Goal: Transaction & Acquisition: Purchase product/service

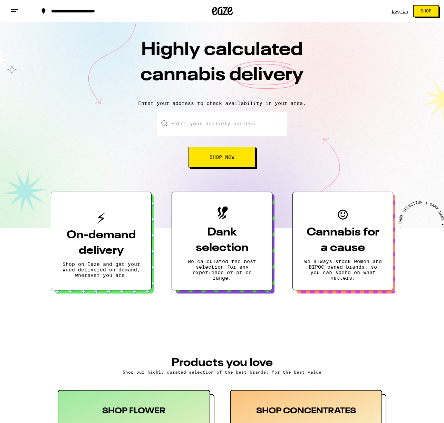
click at [398, 11] on link "Log In" at bounding box center [399, 11] width 17 height 4
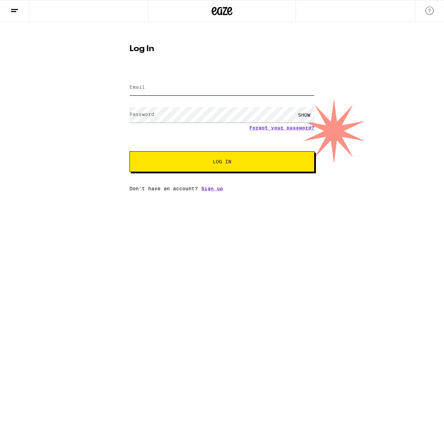
click at [175, 91] on input "Email" at bounding box center [221, 88] width 185 height 16
type input "jasondobkin@gmail.com"
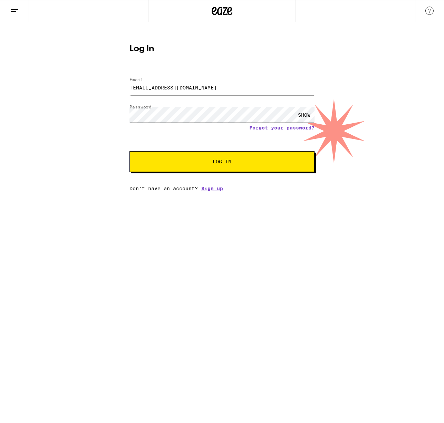
click at [129, 151] on button "Log In" at bounding box center [221, 161] width 185 height 21
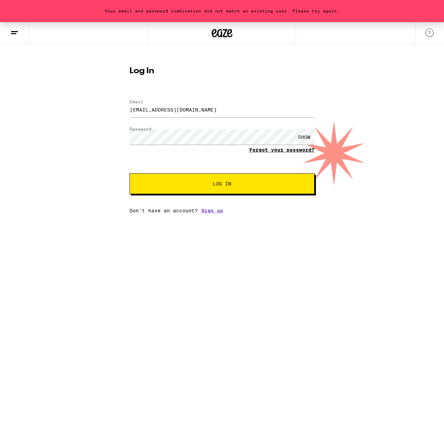
click at [288, 149] on link "Forgot your password?" at bounding box center [281, 150] width 65 height 6
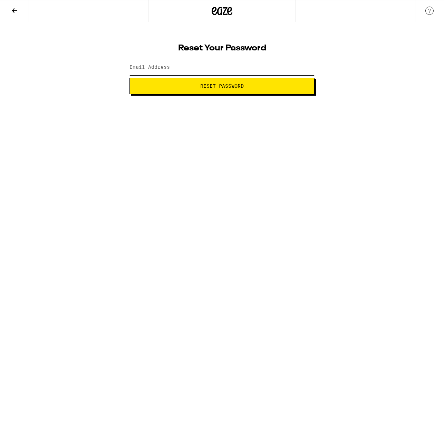
click at [190, 64] on input "Email Address" at bounding box center [221, 68] width 185 height 16
type input "jasondobkin@gmail.com"
click at [218, 86] on span "Reset Password" at bounding box center [221, 85] width 43 height 5
click at [129, 78] on button "Submit" at bounding box center [221, 86] width 185 height 17
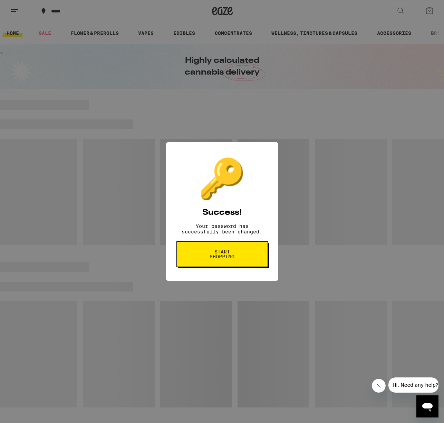
click at [243, 252] on button "Start shopping" at bounding box center [221, 254] width 91 height 26
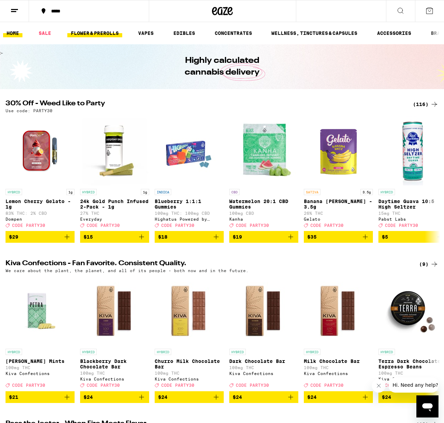
click at [101, 33] on link "FLOWER & PREROLLS" at bounding box center [94, 33] width 55 height 8
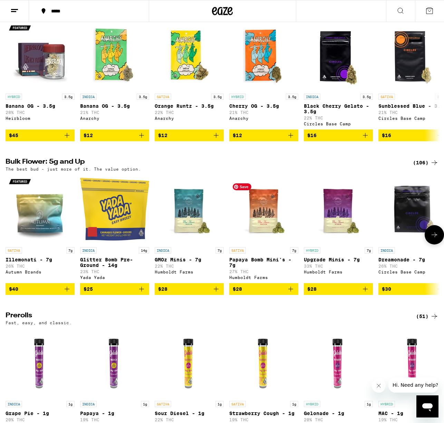
scroll to position [91, 0]
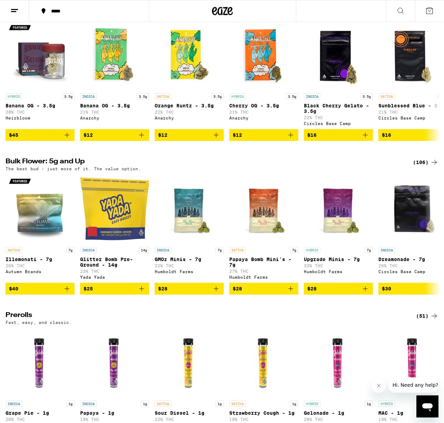
click at [423, 166] on div "(106)" at bounding box center [426, 162] width 26 height 8
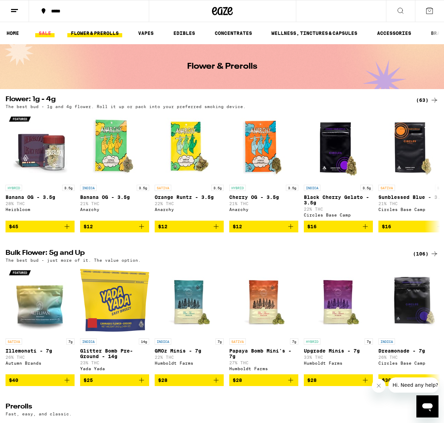
click at [45, 31] on link "SALE" at bounding box center [44, 33] width 19 height 8
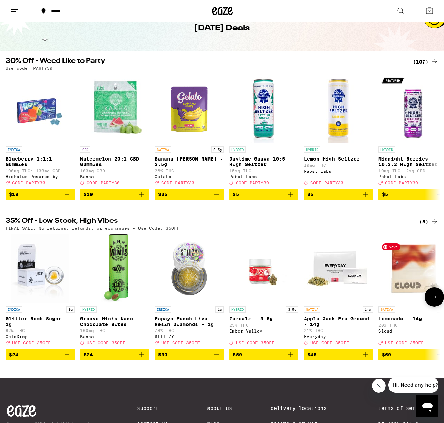
scroll to position [40, 0]
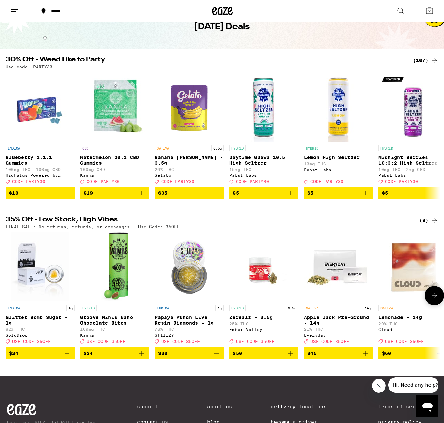
click at [440, 303] on button at bounding box center [433, 295] width 19 height 19
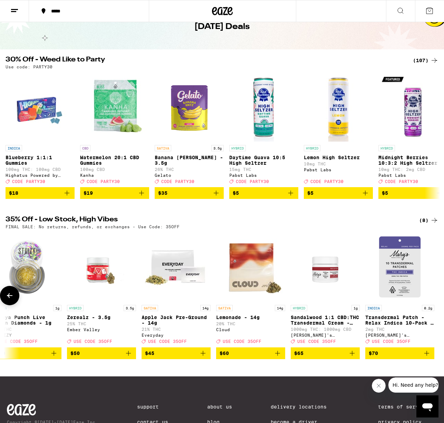
scroll to position [0, 164]
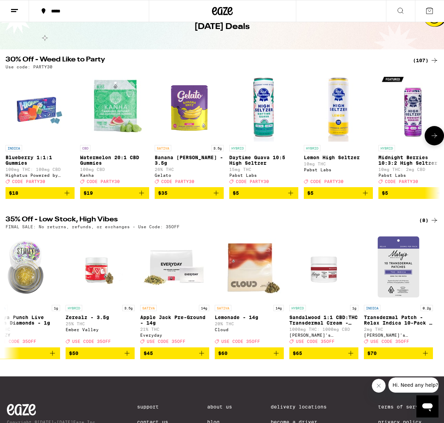
click at [432, 138] on icon at bounding box center [434, 135] width 8 height 8
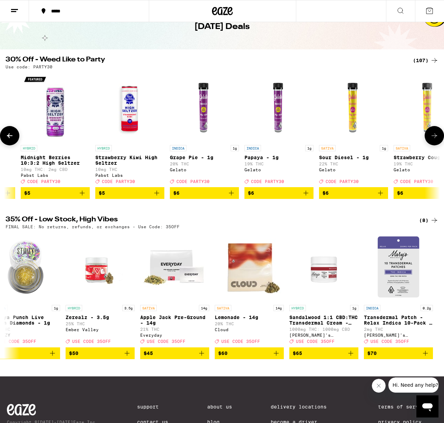
click at [432, 138] on icon at bounding box center [434, 135] width 8 height 8
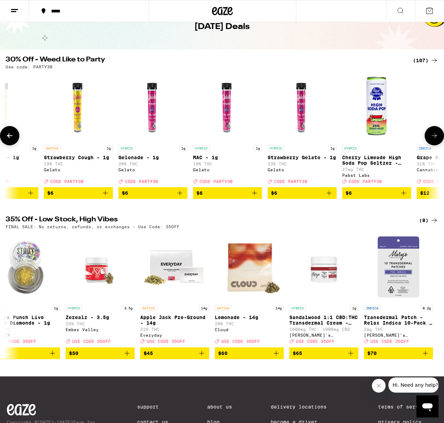
click at [432, 138] on icon at bounding box center [434, 135] width 8 height 8
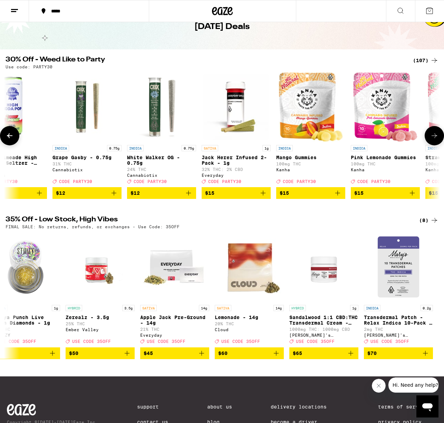
click at [432, 138] on icon at bounding box center [434, 135] width 8 height 8
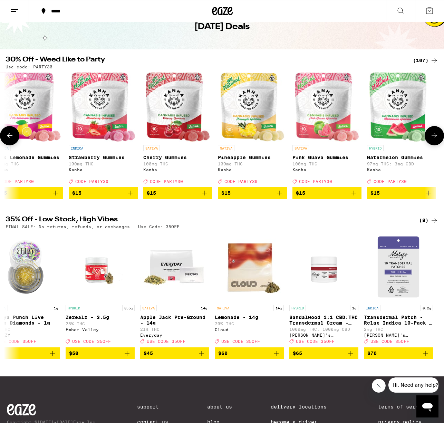
click at [432, 138] on icon at bounding box center [434, 135] width 8 height 8
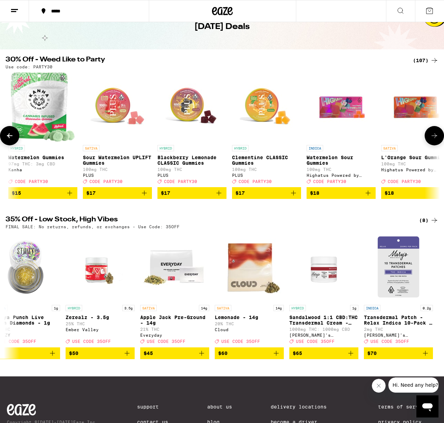
click at [432, 138] on icon at bounding box center [434, 135] width 8 height 8
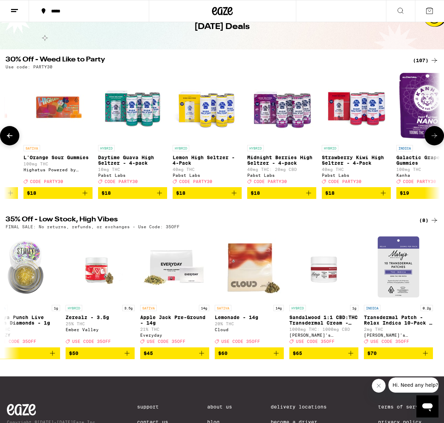
click at [431, 138] on icon at bounding box center [434, 135] width 8 height 8
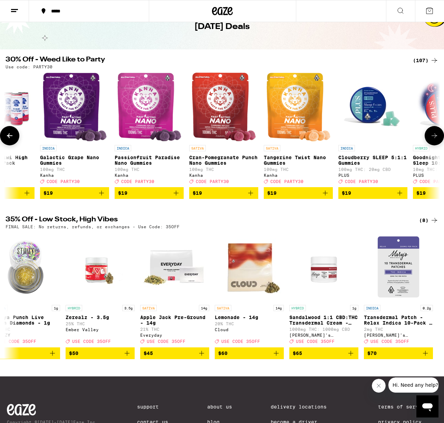
scroll to position [0, 2501]
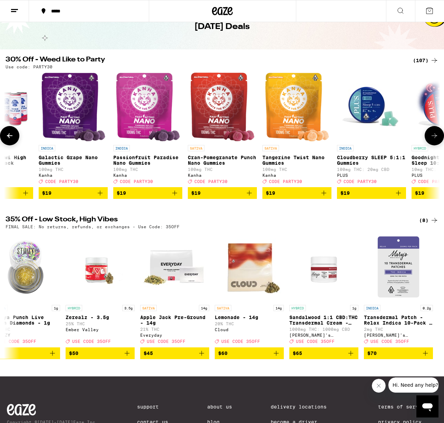
click at [429, 137] on button at bounding box center [433, 135] width 19 height 19
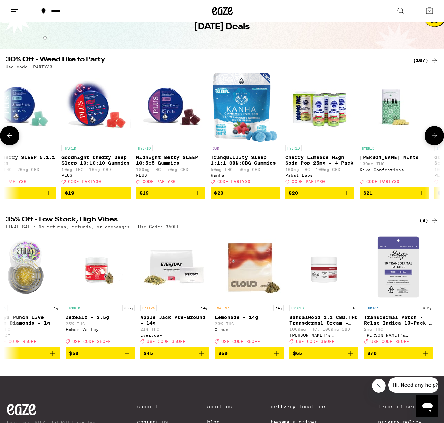
scroll to position [0, 2858]
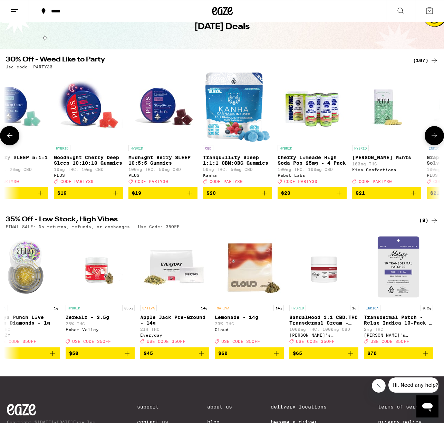
click at [435, 138] on icon at bounding box center [434, 135] width 8 height 8
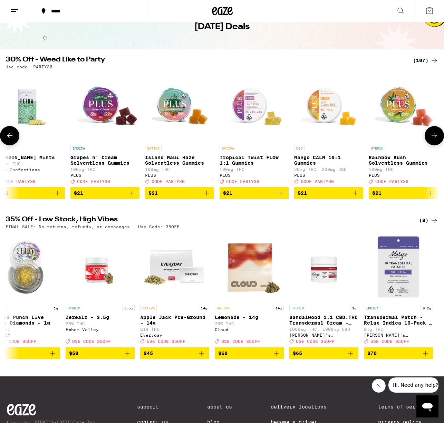
scroll to position [0, 3216]
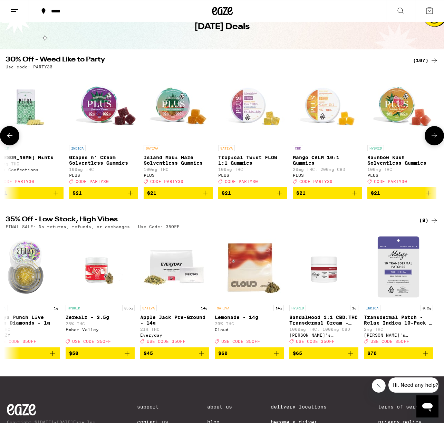
click at [435, 140] on icon at bounding box center [434, 135] width 8 height 8
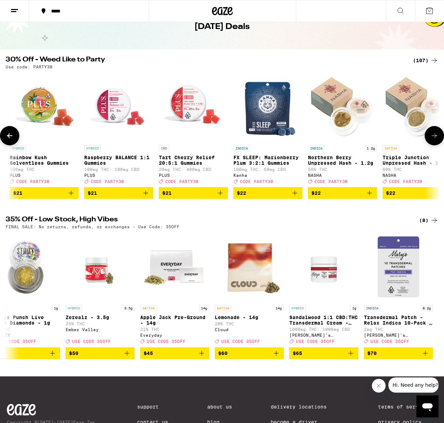
click at [435, 140] on icon at bounding box center [434, 135] width 8 height 8
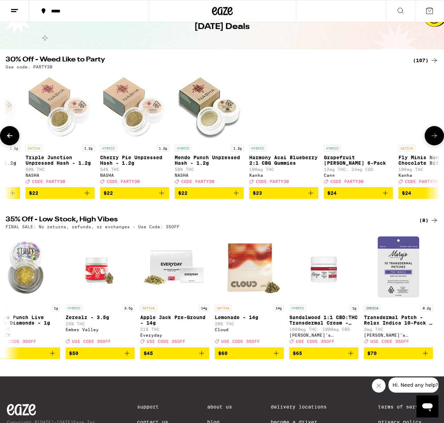
scroll to position [0, 3930]
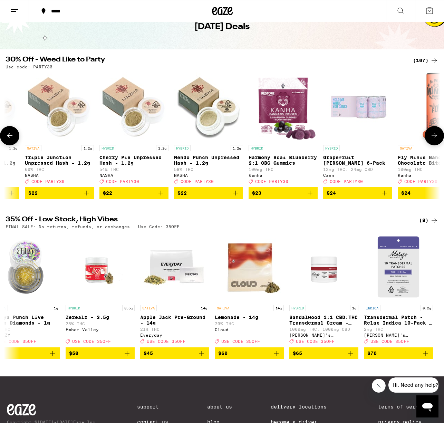
click at [435, 140] on icon at bounding box center [434, 135] width 8 height 8
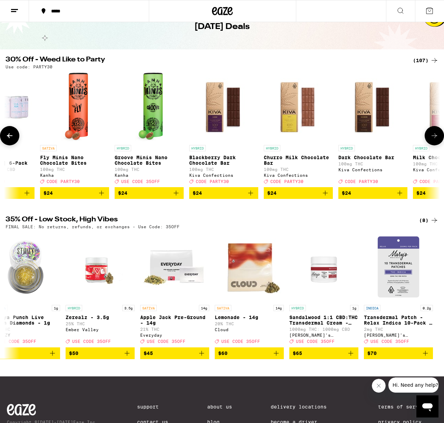
click at [435, 140] on icon at bounding box center [434, 135] width 8 height 8
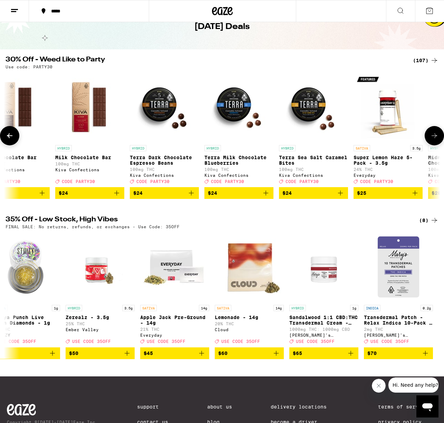
click at [435, 140] on icon at bounding box center [434, 135] width 8 height 8
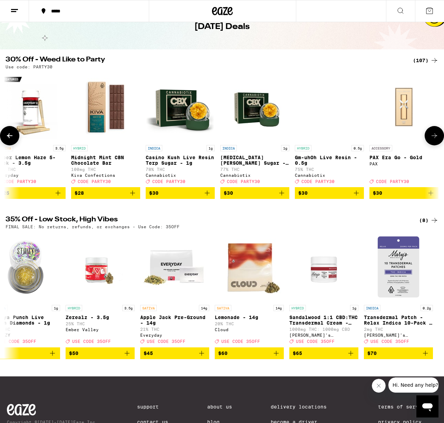
scroll to position [0, 5003]
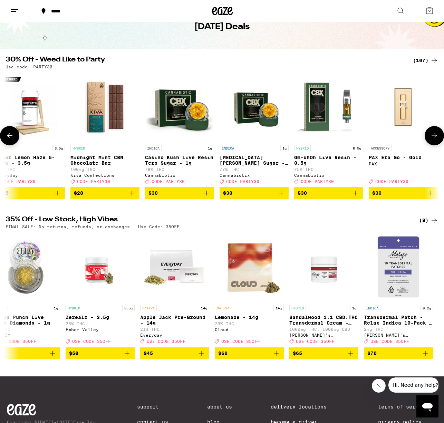
click at [435, 140] on icon at bounding box center [434, 135] width 8 height 8
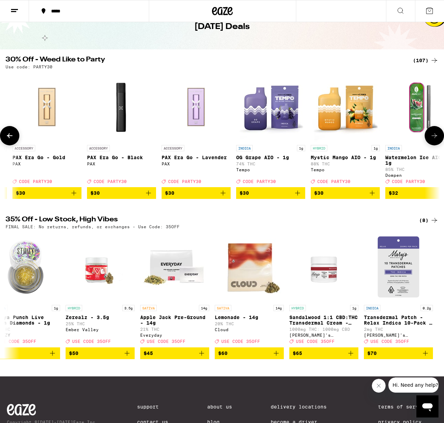
scroll to position [0, 5360]
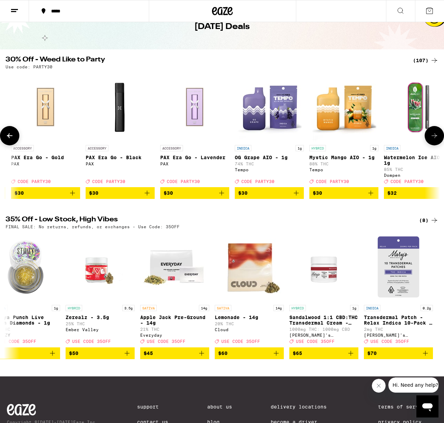
click at [435, 140] on icon at bounding box center [434, 135] width 8 height 8
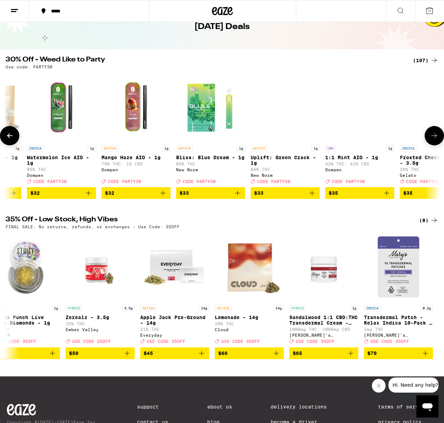
scroll to position [0, 5718]
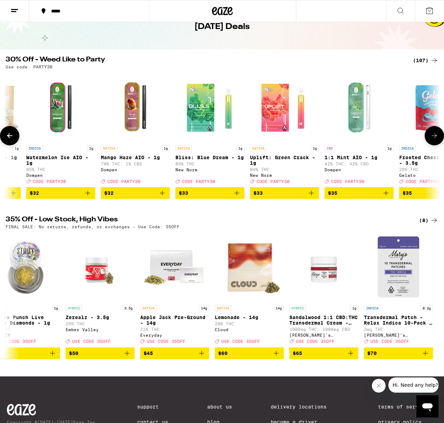
click at [435, 140] on icon at bounding box center [434, 135] width 8 height 8
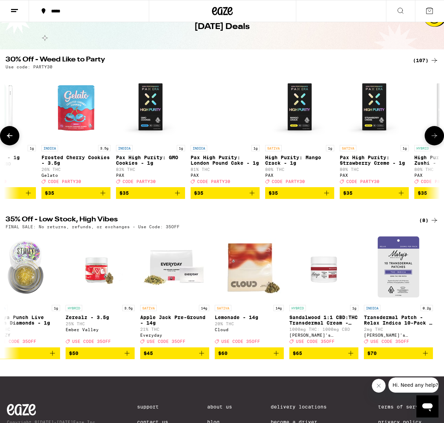
click at [435, 140] on icon at bounding box center [434, 135] width 8 height 8
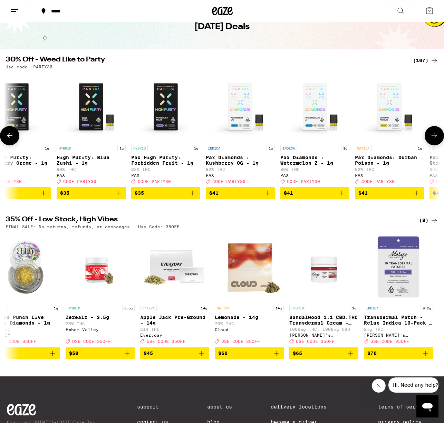
click at [435, 140] on icon at bounding box center [434, 135] width 8 height 8
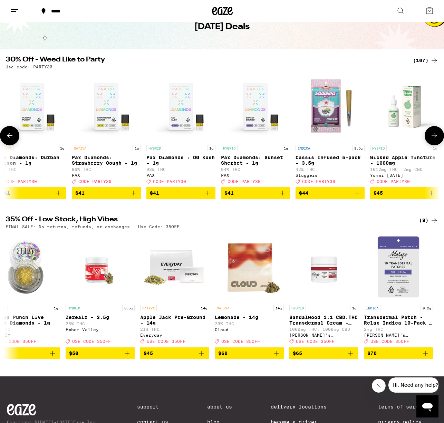
click at [435, 140] on icon at bounding box center [434, 135] width 8 height 8
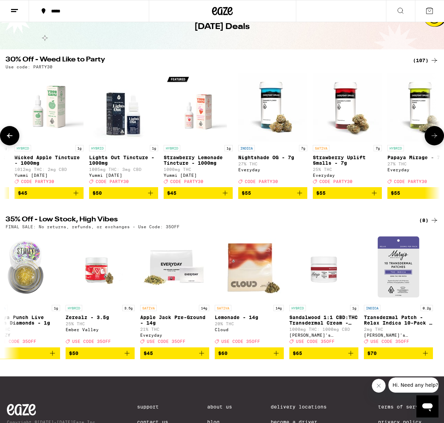
scroll to position [0, 7147]
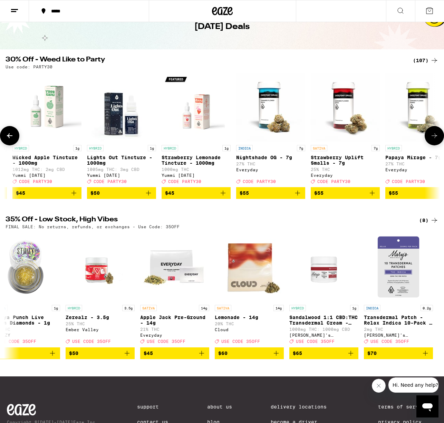
click at [435, 140] on icon at bounding box center [434, 135] width 8 height 8
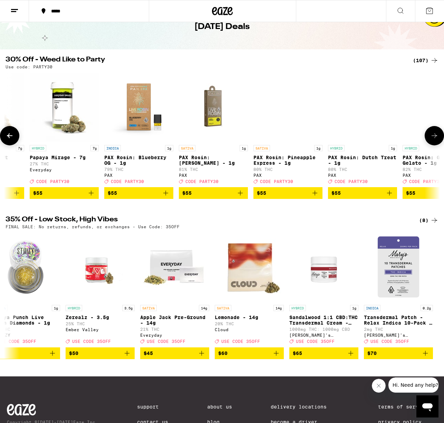
scroll to position [0, 7505]
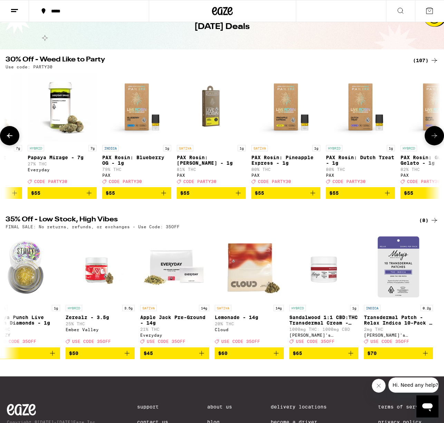
click at [435, 140] on icon at bounding box center [434, 135] width 8 height 8
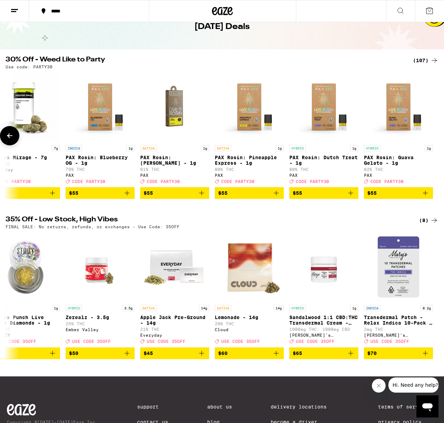
click at [13, 138] on icon at bounding box center [10, 135] width 8 height 8
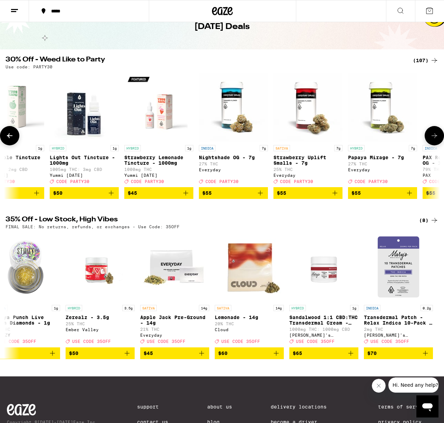
scroll to position [0, 7184]
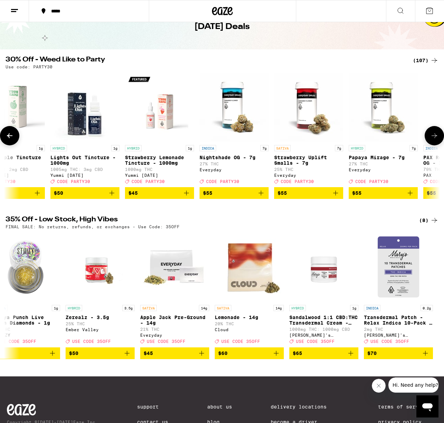
click at [13, 138] on icon at bounding box center [10, 135] width 8 height 8
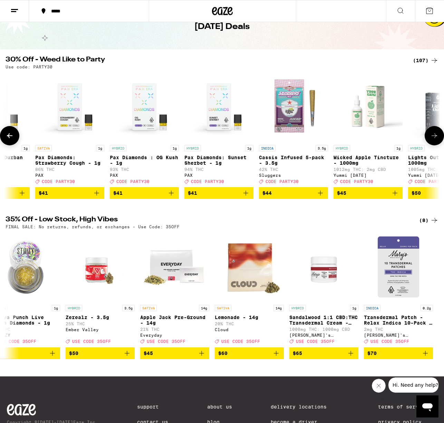
click at [13, 138] on icon at bounding box center [10, 135] width 8 height 8
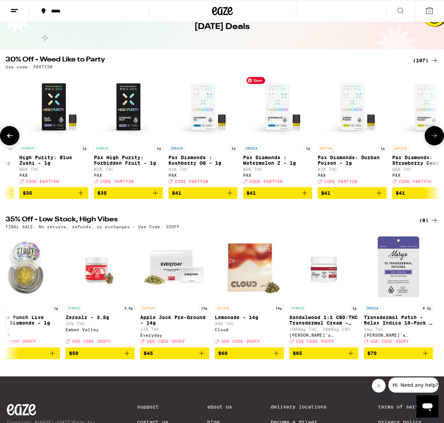
scroll to position [0, 6469]
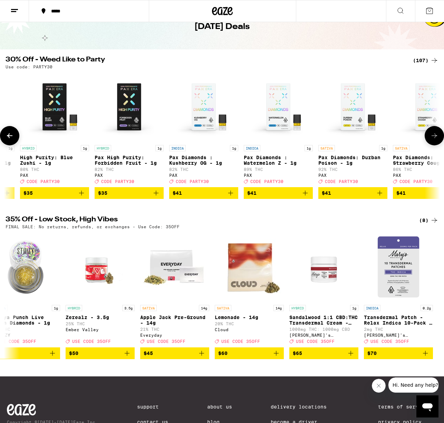
click at [430, 138] on icon at bounding box center [434, 135] width 8 height 8
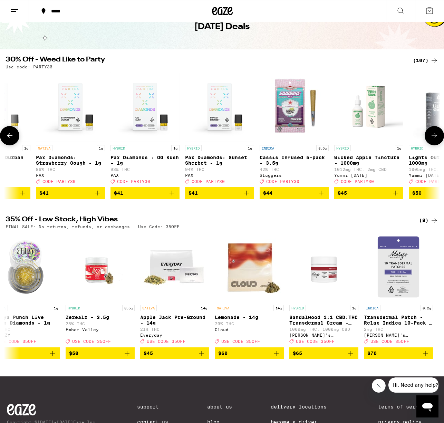
scroll to position [0, 6827]
click at [10, 138] on icon at bounding box center [10, 135] width 8 height 8
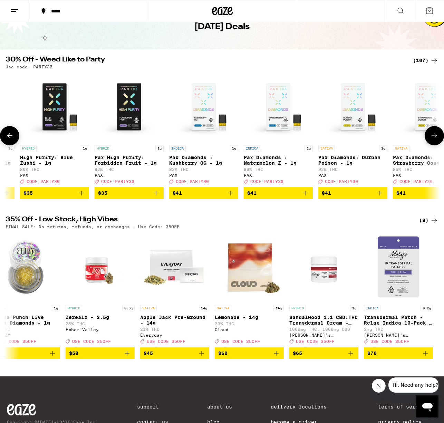
click at [10, 138] on icon at bounding box center [10, 135] width 8 height 8
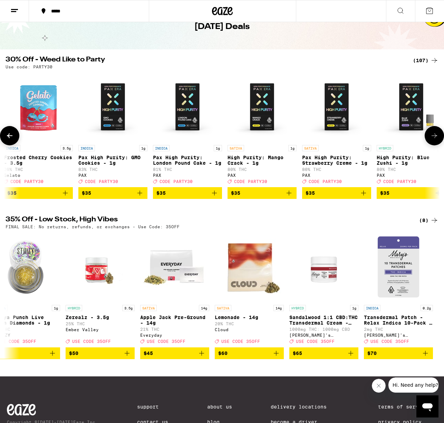
scroll to position [0, 6112]
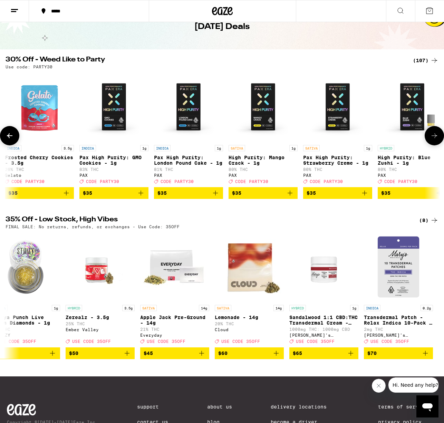
click at [10, 137] on icon at bounding box center [10, 135] width 8 height 8
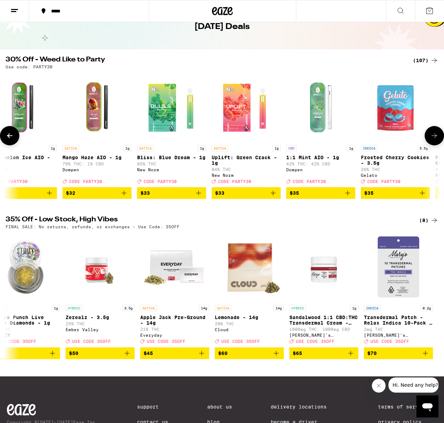
scroll to position [0, 5754]
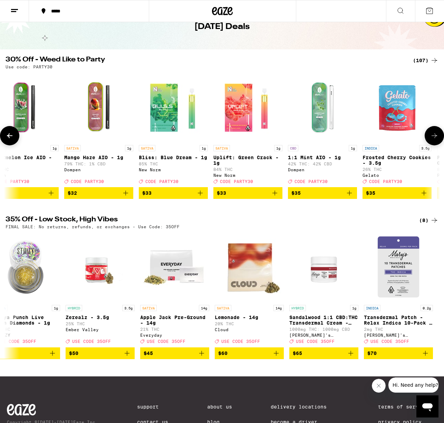
click at [14, 140] on button at bounding box center [9, 135] width 19 height 19
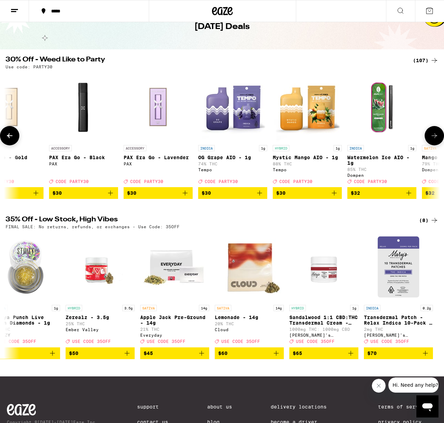
click at [13, 140] on icon at bounding box center [10, 135] width 8 height 8
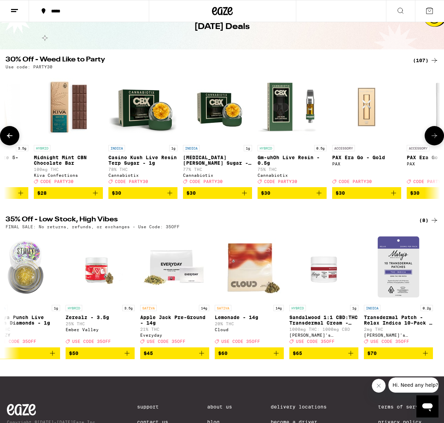
click at [13, 140] on icon at bounding box center [10, 135] width 8 height 8
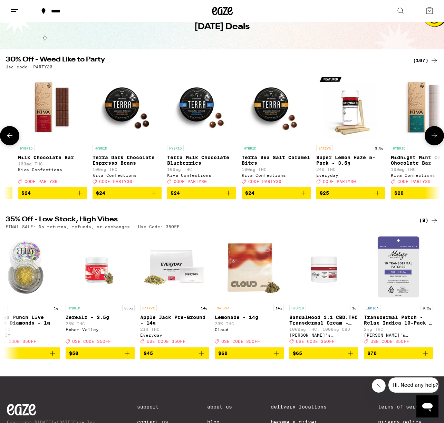
click at [13, 140] on icon at bounding box center [10, 135] width 8 height 8
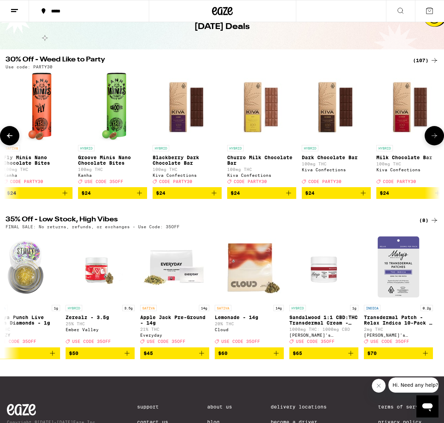
click at [13, 140] on icon at bounding box center [10, 135] width 8 height 8
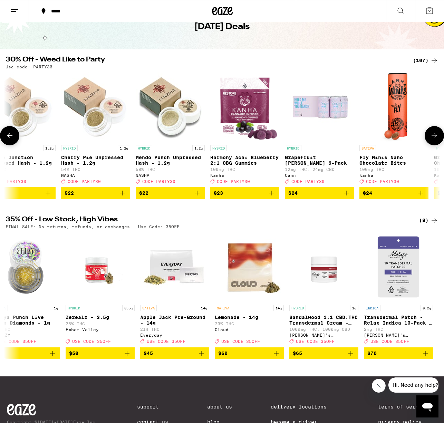
scroll to position [0, 3967]
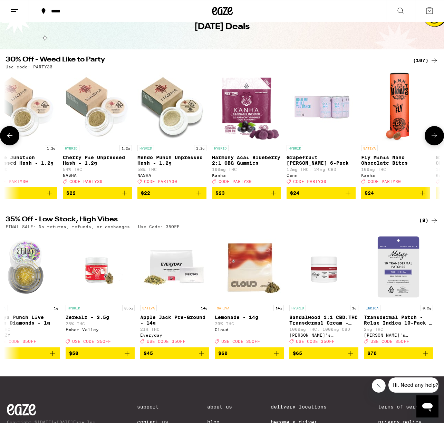
click at [13, 140] on icon at bounding box center [10, 135] width 8 height 8
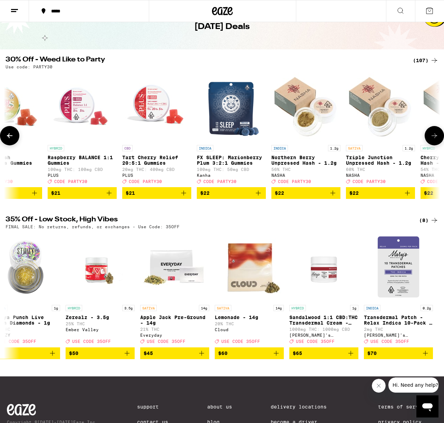
click at [13, 140] on icon at bounding box center [10, 135] width 8 height 8
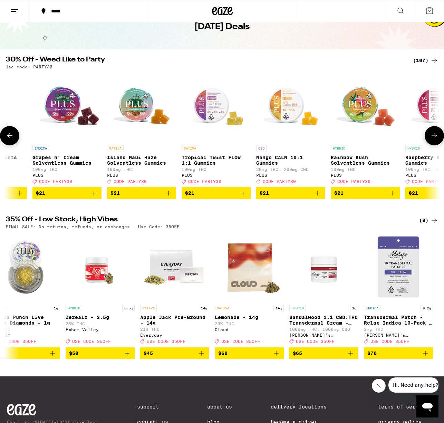
click at [13, 140] on icon at bounding box center [10, 135] width 8 height 8
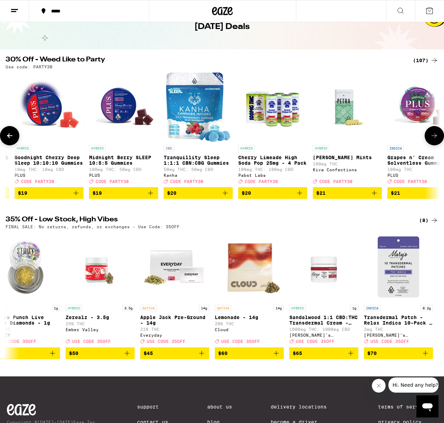
click at [13, 140] on icon at bounding box center [10, 135] width 8 height 8
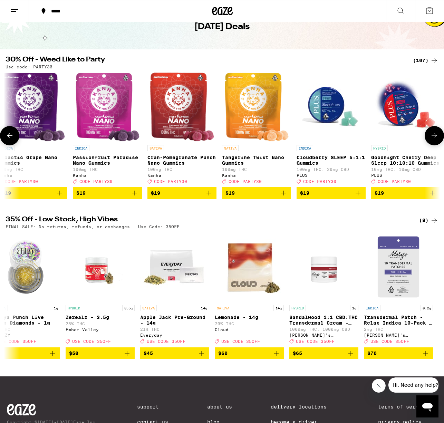
click at [13, 140] on icon at bounding box center [10, 135] width 8 height 8
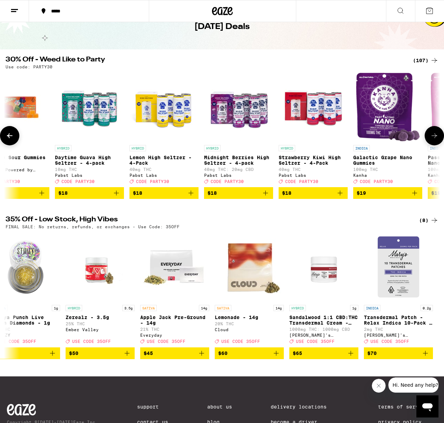
click at [13, 140] on icon at bounding box center [10, 135] width 8 height 8
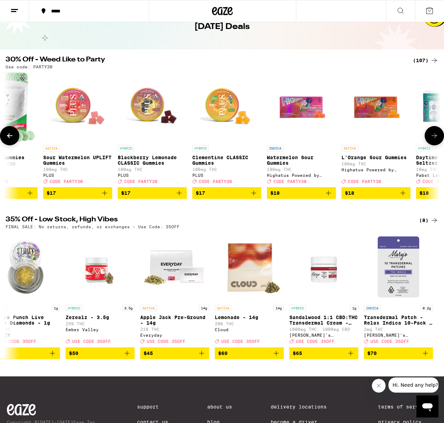
click at [13, 140] on icon at bounding box center [10, 135] width 8 height 8
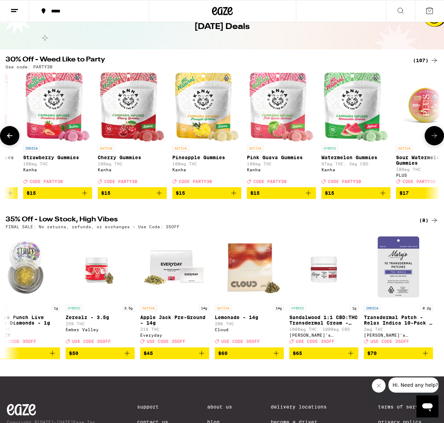
click at [13, 140] on icon at bounding box center [10, 135] width 8 height 8
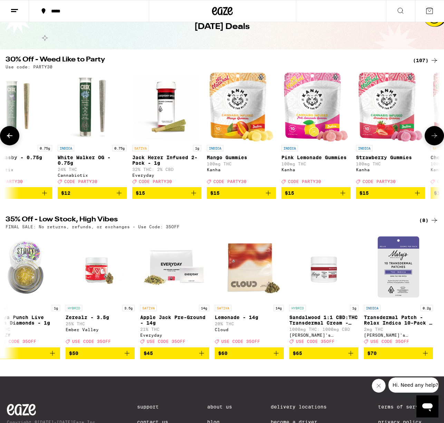
click at [13, 140] on icon at bounding box center [10, 135] width 8 height 8
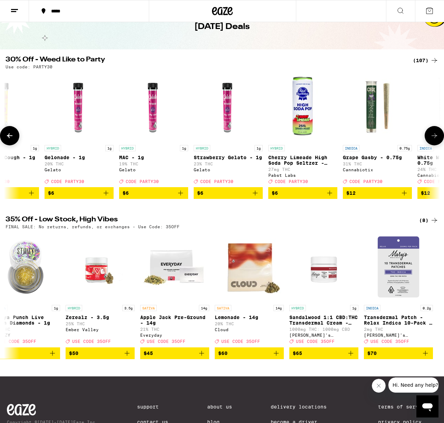
click at [13, 140] on icon at bounding box center [10, 135] width 8 height 8
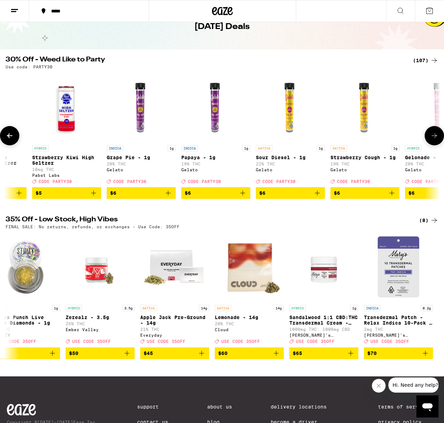
click at [13, 140] on icon at bounding box center [10, 135] width 8 height 8
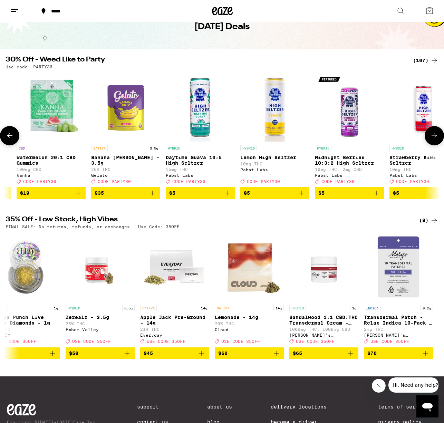
click at [13, 140] on icon at bounding box center [10, 135] width 8 height 8
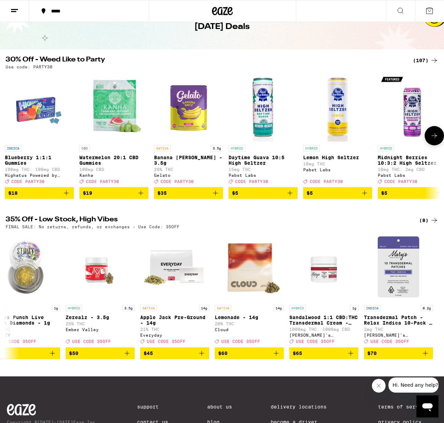
scroll to position [0, 0]
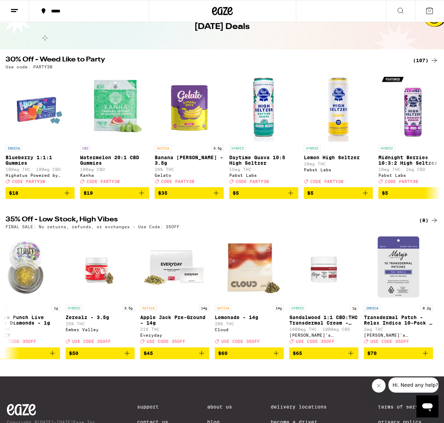
click at [13, 9] on line at bounding box center [14, 9] width 7 height 0
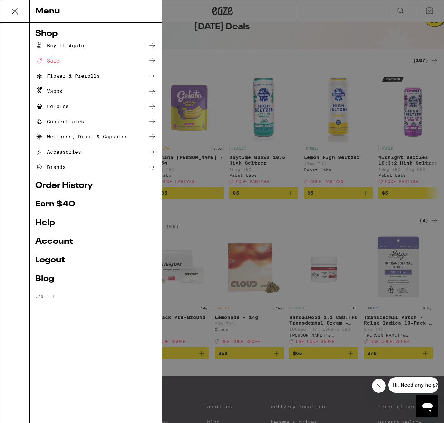
click at [186, 50] on div "Menu Shop Buy It Again Sale Flower & Prerolls Vapes Edibles Concentrates Wellne…" at bounding box center [222, 211] width 444 height 423
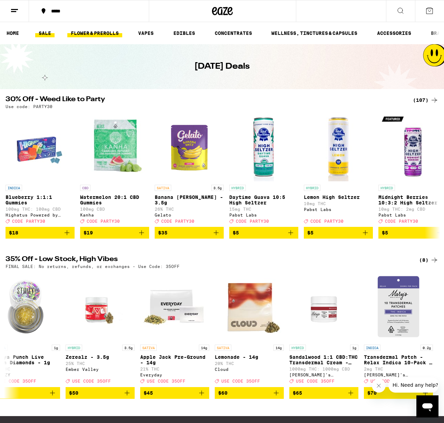
click at [94, 37] on link "FLOWER & PREROLLS" at bounding box center [94, 33] width 55 height 8
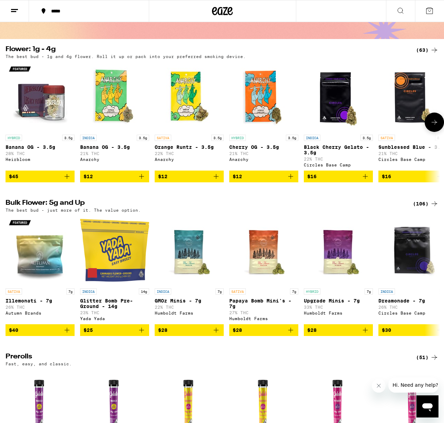
scroll to position [51, 0]
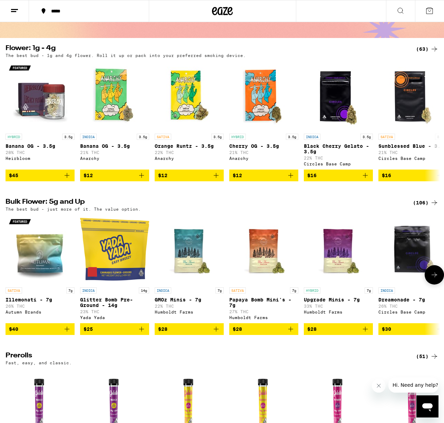
click at [434, 279] on icon at bounding box center [434, 274] width 8 height 8
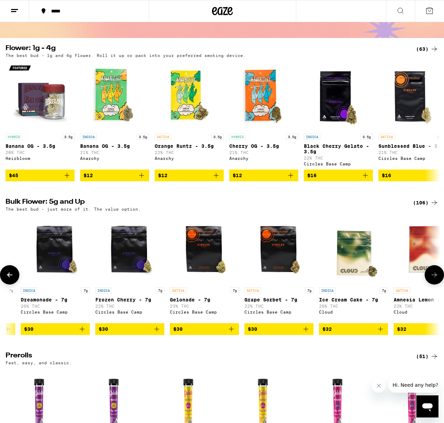
click at [434, 279] on icon at bounding box center [434, 274] width 8 height 8
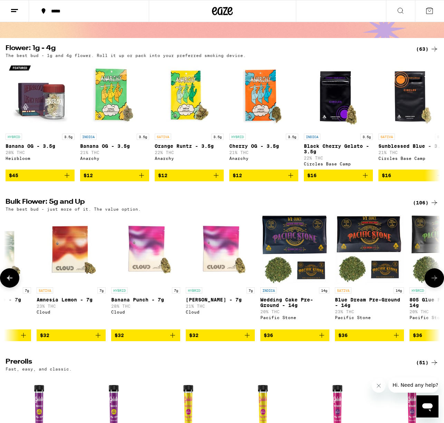
scroll to position [0, 715]
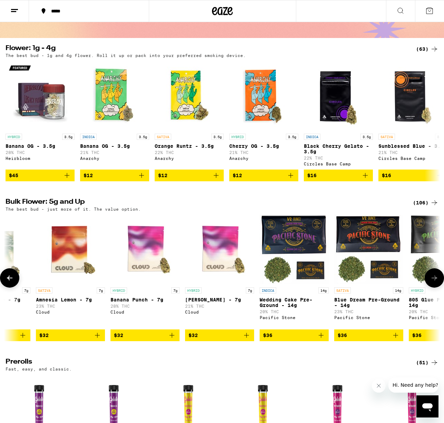
click at [434, 279] on button at bounding box center [433, 277] width 19 height 19
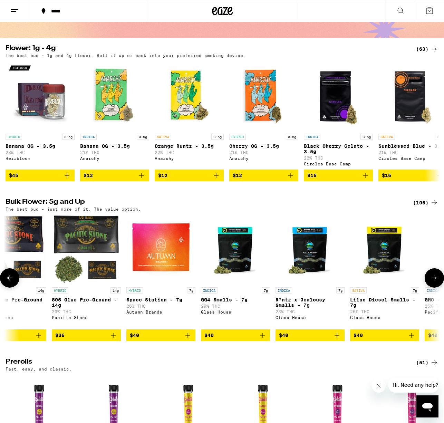
scroll to position [0, 1072]
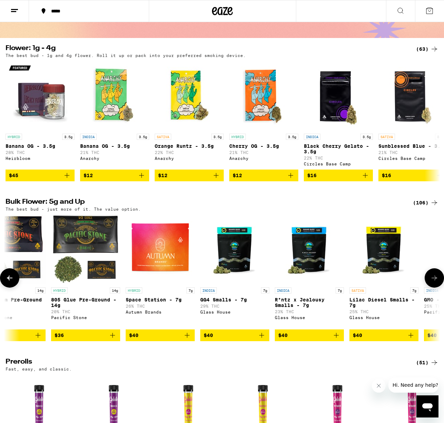
click at [435, 279] on button at bounding box center [433, 277] width 19 height 19
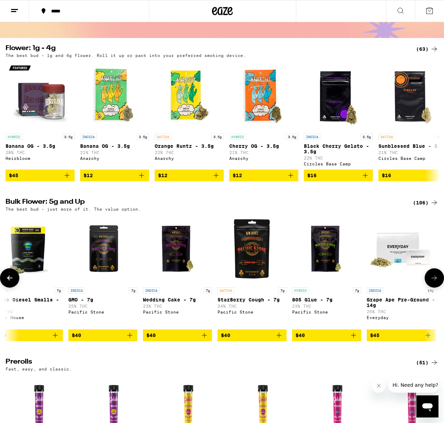
scroll to position [0, 1430]
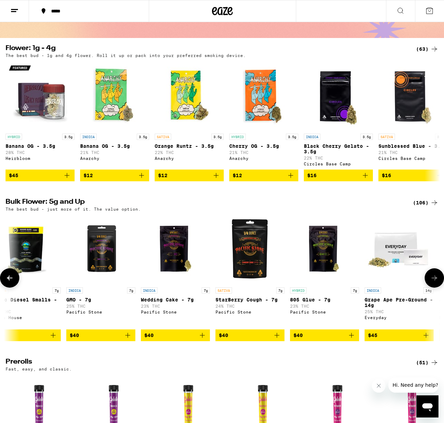
click at [436, 280] on button at bounding box center [433, 277] width 19 height 19
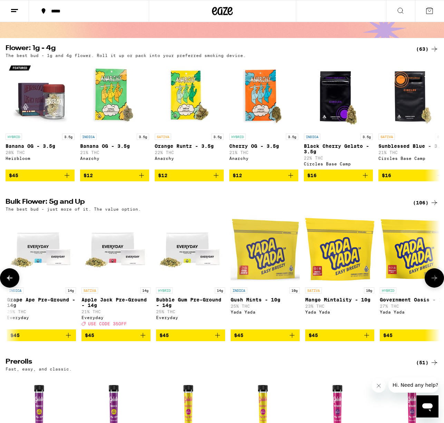
click at [436, 280] on button at bounding box center [433, 277] width 19 height 19
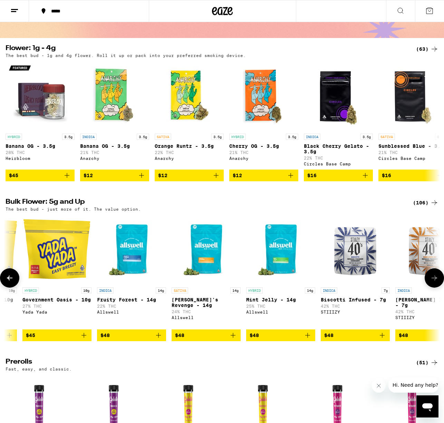
scroll to position [0, 2145]
click at [436, 280] on button at bounding box center [433, 277] width 19 height 19
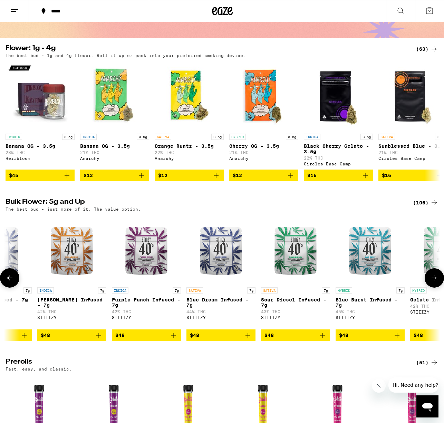
click at [436, 280] on button at bounding box center [433, 277] width 19 height 19
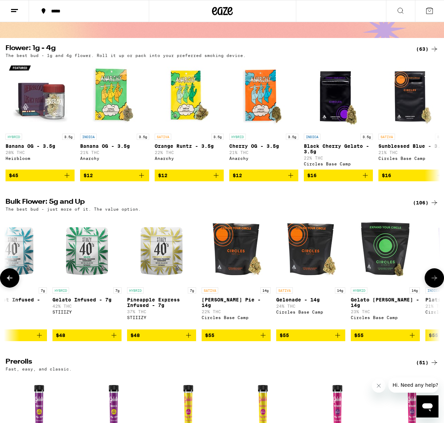
click at [436, 281] on button at bounding box center [433, 277] width 19 height 19
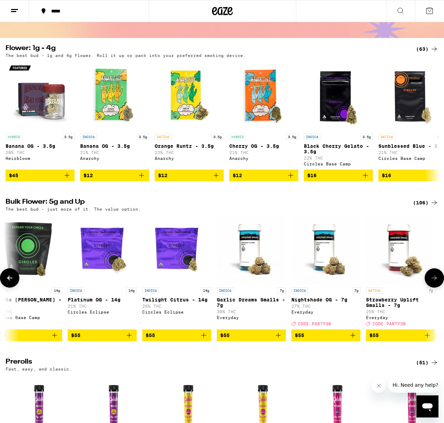
click at [436, 281] on button at bounding box center [433, 277] width 19 height 19
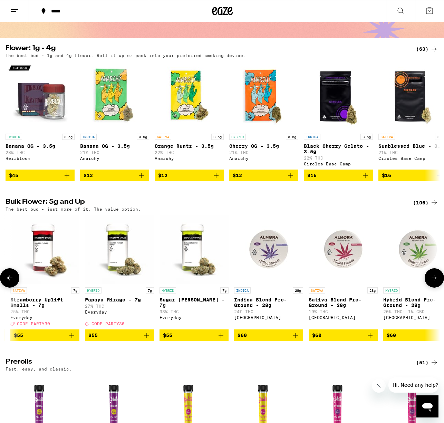
scroll to position [0, 3574]
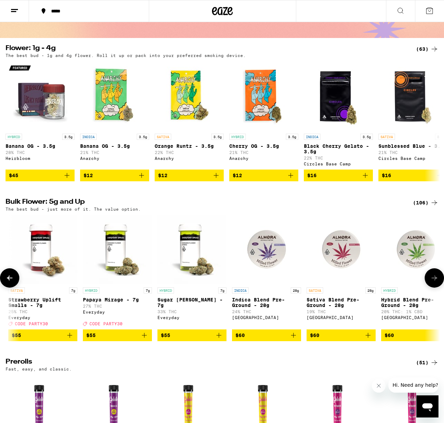
click at [436, 281] on button at bounding box center [433, 277] width 19 height 19
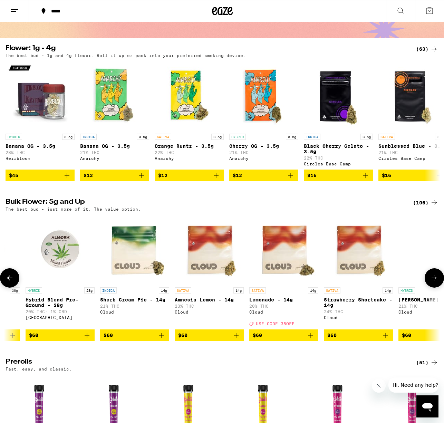
scroll to position [0, 3932]
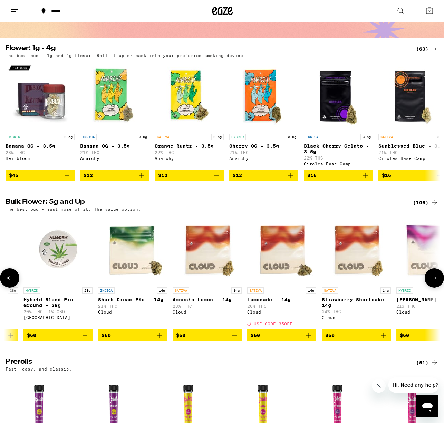
click at [431, 282] on icon at bounding box center [434, 278] width 8 height 8
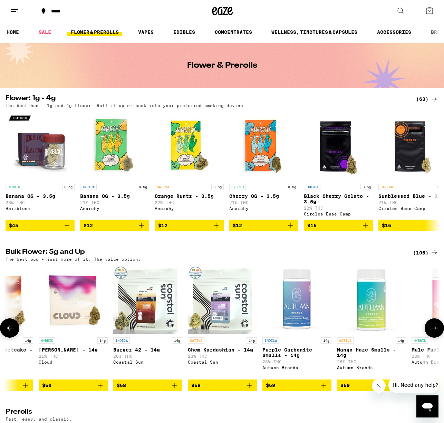
scroll to position [0, 0]
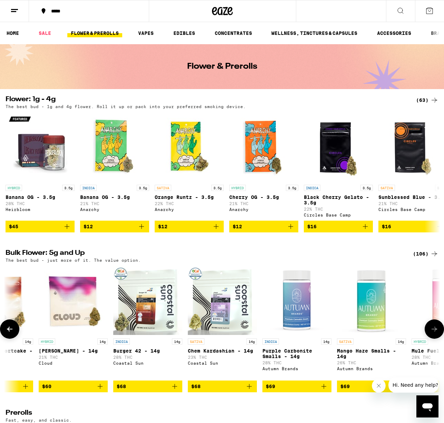
click at [438, 333] on icon at bounding box center [434, 329] width 8 height 8
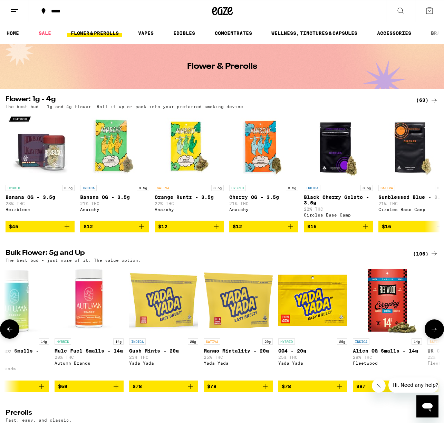
scroll to position [0, 4647]
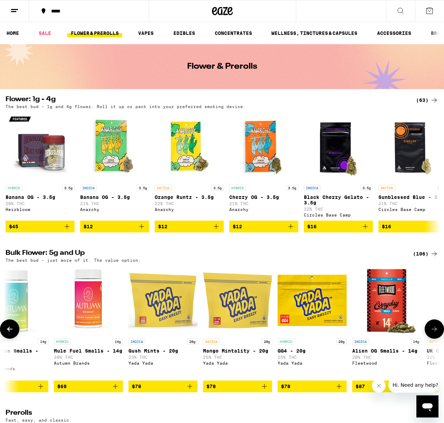
click at [436, 333] on icon at bounding box center [434, 329] width 8 height 8
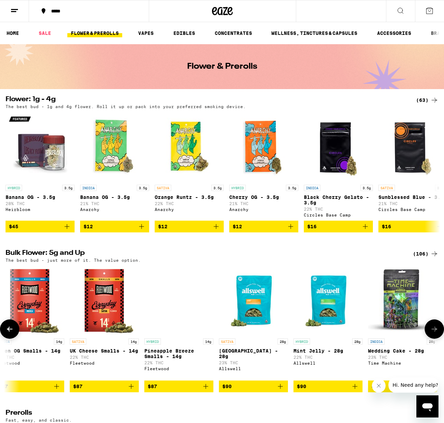
scroll to position [0, 5004]
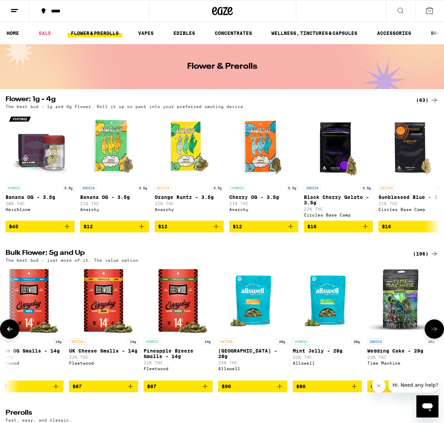
click at [435, 333] on icon at bounding box center [434, 329] width 8 height 8
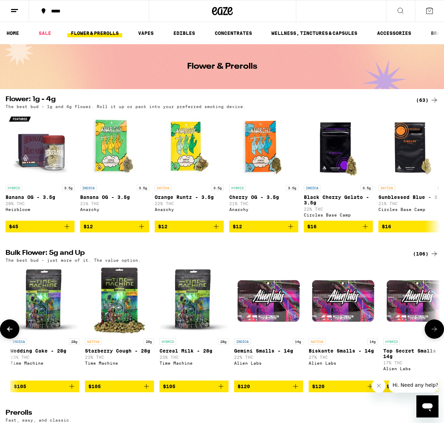
scroll to position [0, 5362]
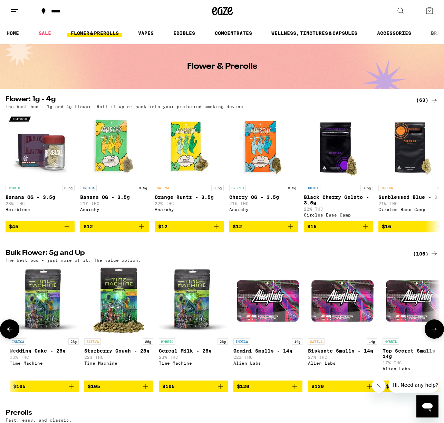
click at [435, 333] on icon at bounding box center [434, 329] width 8 height 8
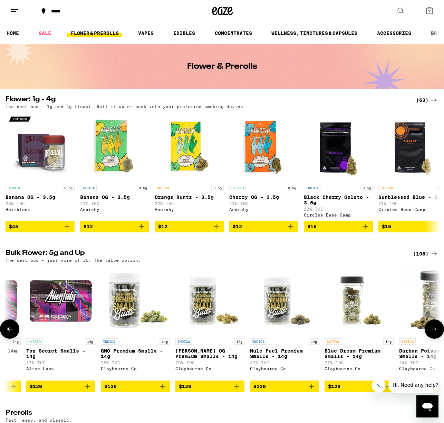
scroll to position [0, 5719]
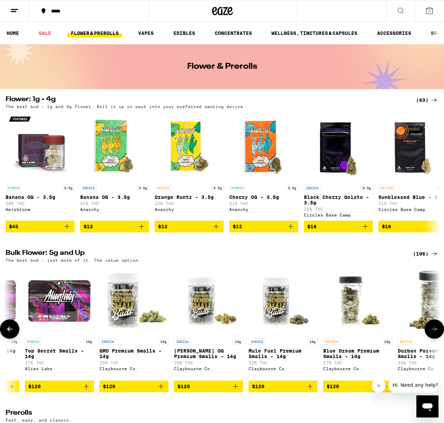
click at [434, 333] on icon at bounding box center [434, 329] width 8 height 8
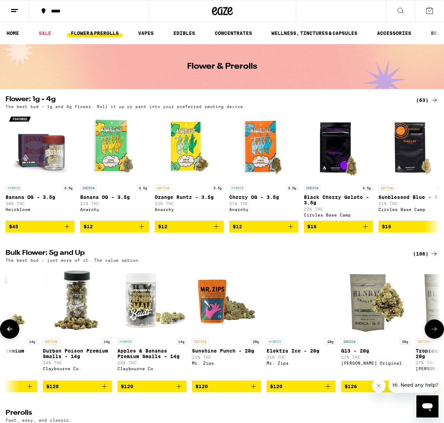
scroll to position [0, 6077]
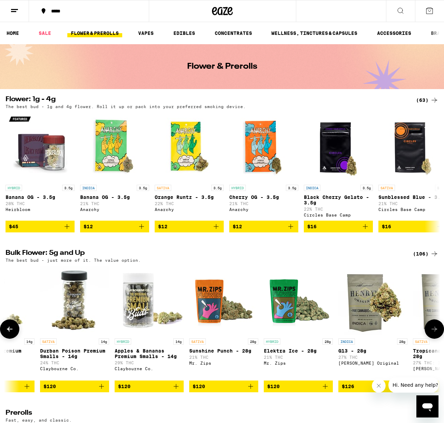
click at [435, 331] on icon at bounding box center [434, 328] width 6 height 5
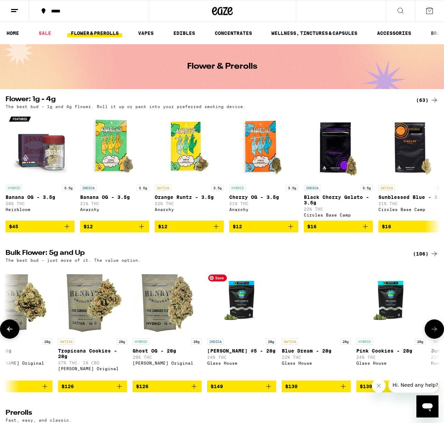
scroll to position [0, 6434]
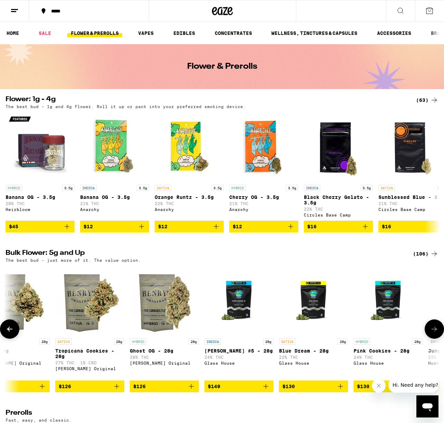
click at [190, 390] on icon "Add to bag" at bounding box center [191, 386] width 8 height 8
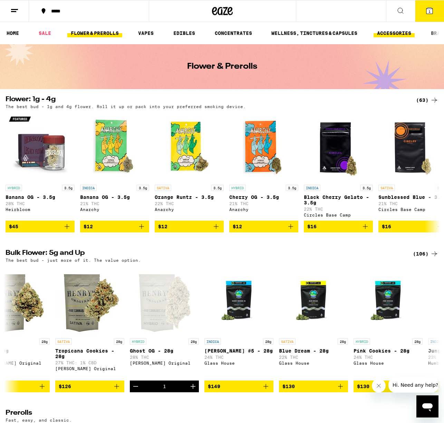
click at [390, 34] on link "ACCESSORIES" at bounding box center [393, 33] width 41 height 8
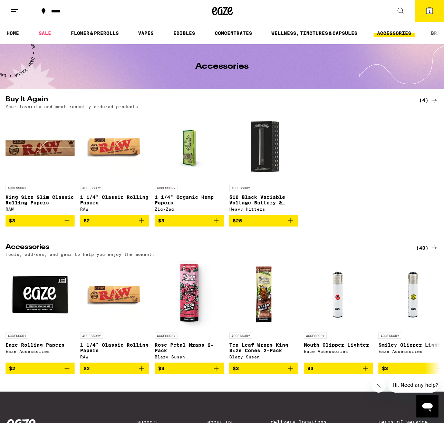
click at [67, 223] on icon "Add to bag" at bounding box center [67, 220] width 8 height 8
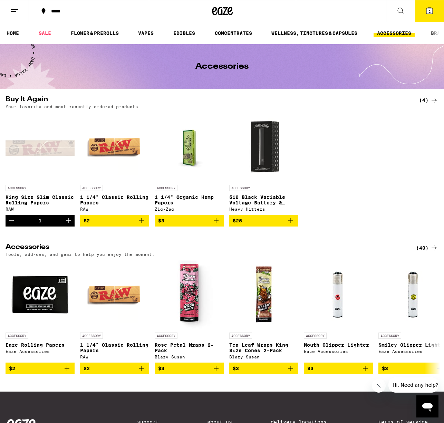
click at [70, 223] on icon "Increment" at bounding box center [69, 220] width 8 height 8
click at [426, 10] on icon at bounding box center [429, 11] width 6 height 6
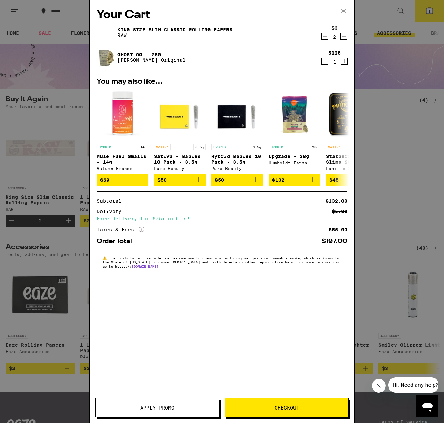
click at [286, 412] on button "Checkout" at bounding box center [287, 407] width 124 height 19
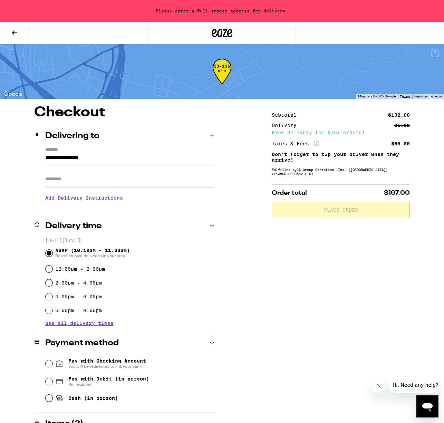
drag, startPoint x: 113, startPoint y: 159, endPoint x: 20, endPoint y: 151, distance: 92.8
click at [20, 151] on div "**********" at bounding box center [222, 295] width 444 height 379
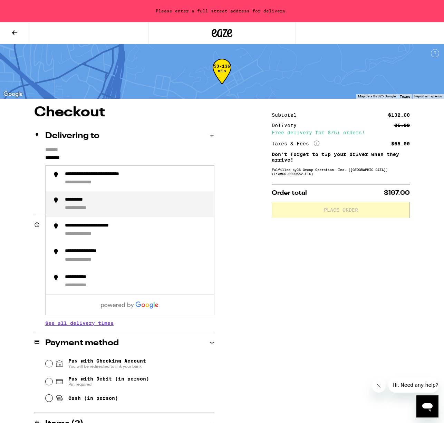
click at [88, 206] on div "**********" at bounding box center [84, 208] width 38 height 7
type input "**********"
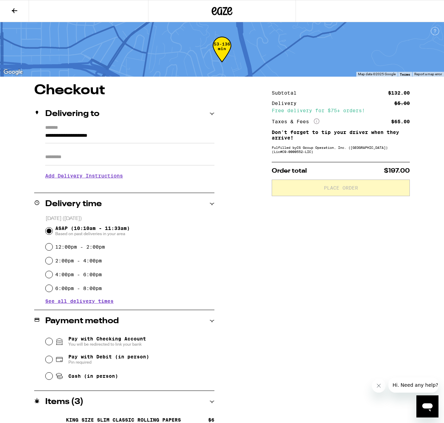
click at [91, 357] on span "Pay with Debit (in person)" at bounding box center [108, 357] width 81 height 6
click at [52, 357] on input "Pay with Debit (in person) Pin required" at bounding box center [49, 359] width 7 height 7
radio input "true"
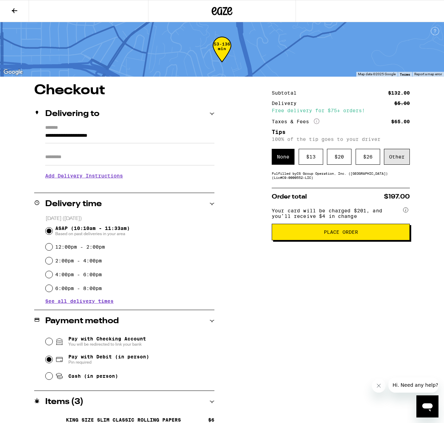
click at [401, 162] on div "Other" at bounding box center [397, 157] width 26 height 16
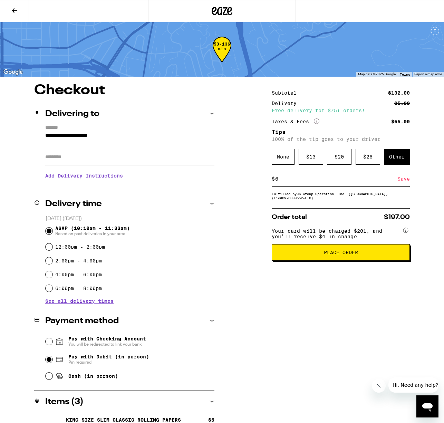
type input "6"
click at [400, 180] on div "Save" at bounding box center [403, 178] width 12 height 15
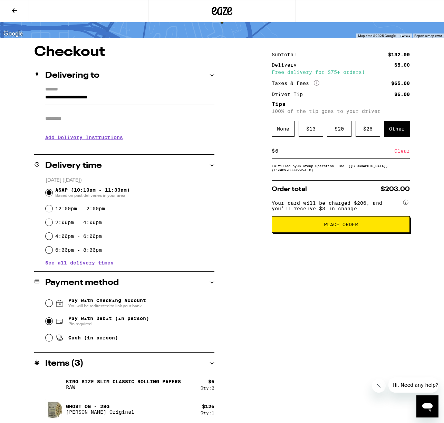
scroll to position [40, 0]
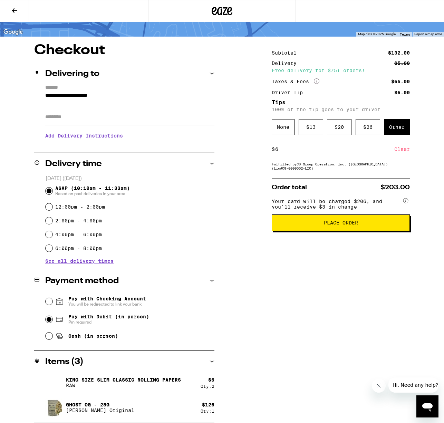
click at [369, 225] on span "Place Order" at bounding box center [340, 222] width 126 height 5
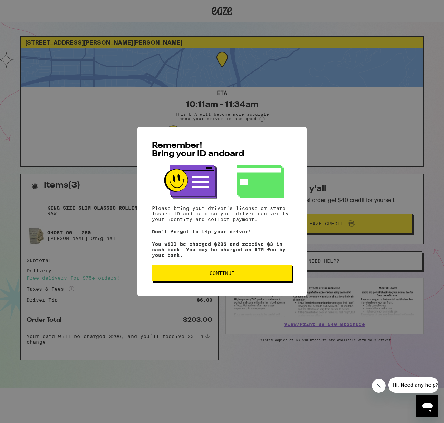
click at [239, 275] on span "Continue" at bounding box center [222, 272] width 128 height 5
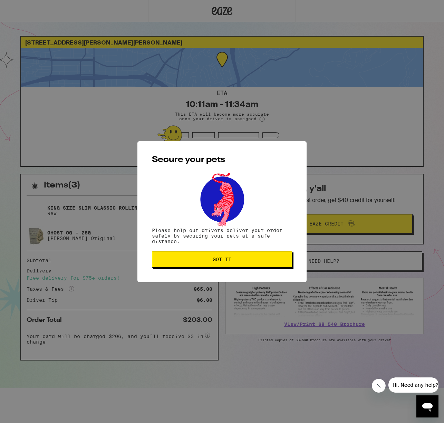
click at [249, 266] on button "Got it" at bounding box center [222, 259] width 140 height 17
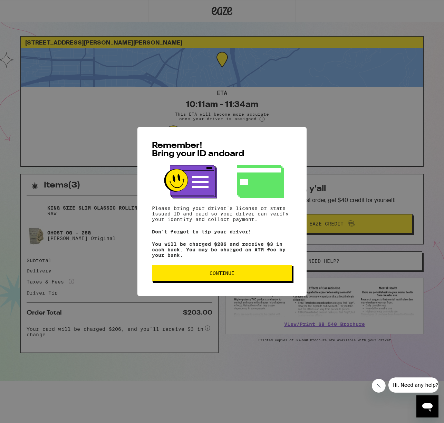
click at [240, 275] on span "Continue" at bounding box center [222, 272] width 128 height 5
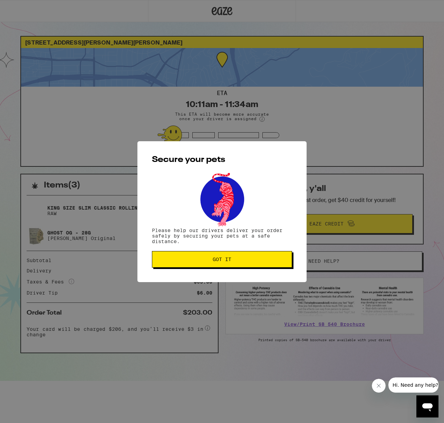
click at [233, 277] on div "Secure your pets Please help our drivers deliver your order safely by securing …" at bounding box center [221, 211] width 169 height 141
click at [229, 260] on span "Got it" at bounding box center [222, 259] width 19 height 5
